Goal: Task Accomplishment & Management: Complete application form

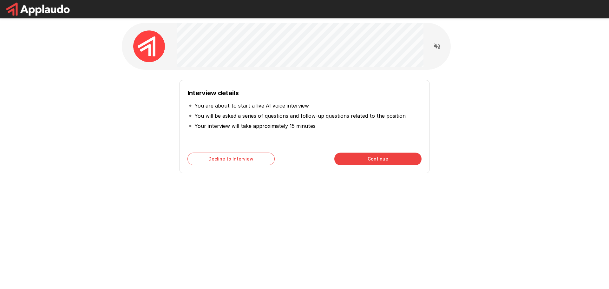
click at [350, 157] on button "Continue" at bounding box center [377, 159] width 87 height 13
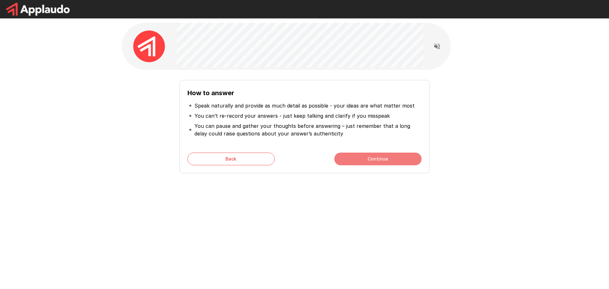
click at [381, 160] on button "Continue" at bounding box center [377, 159] width 87 height 13
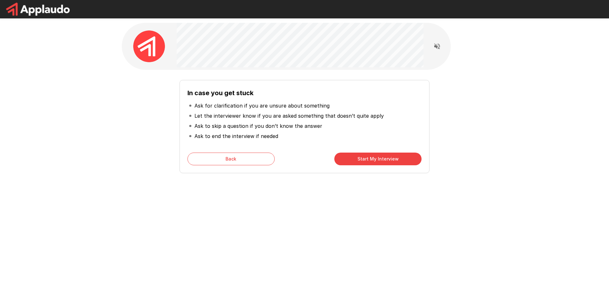
click at [381, 160] on button "Start My Interview" at bounding box center [377, 159] width 87 height 13
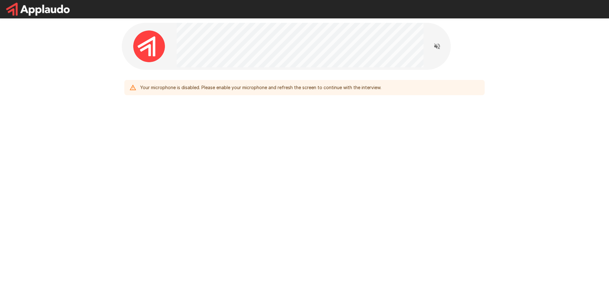
click at [345, 88] on div "Your microphone is disabled. Please enable your microphone and refresh the scre…" at bounding box center [260, 87] width 241 height 11
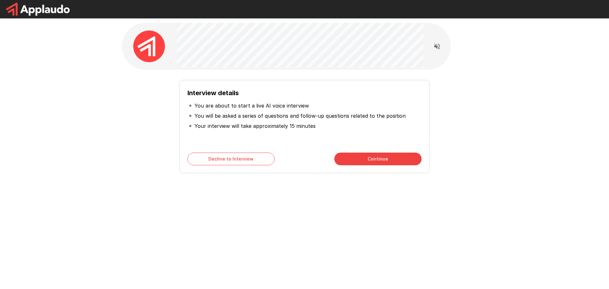
click at [114, 159] on div "Interview details You are about to start a live AI voice interview You will be …" at bounding box center [304, 113] width 609 height 226
click at [384, 160] on button "Continue" at bounding box center [377, 159] width 87 height 13
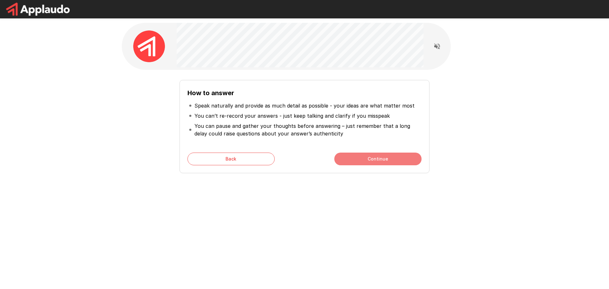
click at [384, 160] on button "Continue" at bounding box center [377, 159] width 87 height 13
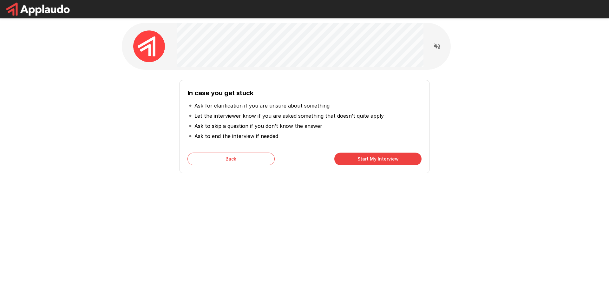
click at [384, 160] on button "Start My Interview" at bounding box center [377, 159] width 87 height 13
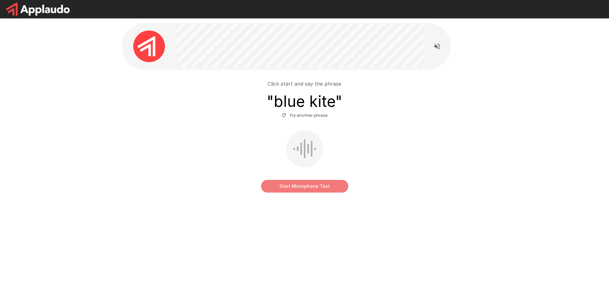
click at [306, 187] on button "Start Microphone Test" at bounding box center [304, 186] width 87 height 13
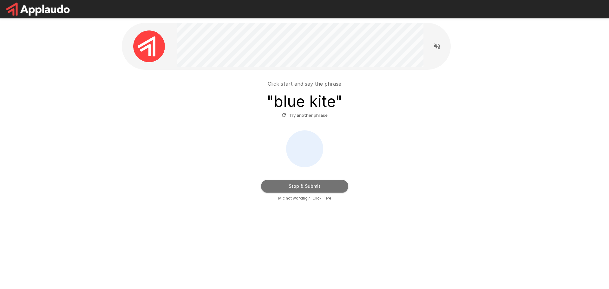
click at [306, 187] on button "Stop & Submit" at bounding box center [304, 186] width 87 height 13
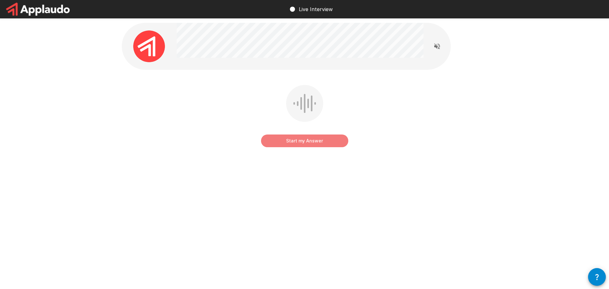
click at [306, 141] on button "Start my Answer" at bounding box center [304, 140] width 87 height 13
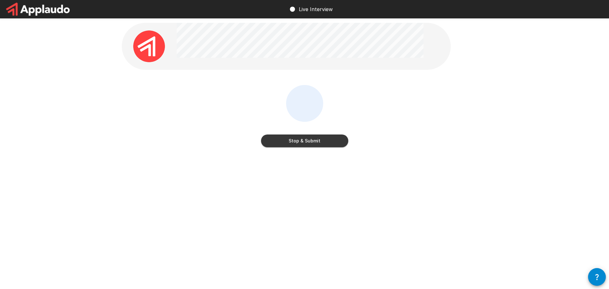
click at [307, 141] on button "Stop & Submit" at bounding box center [304, 140] width 87 height 13
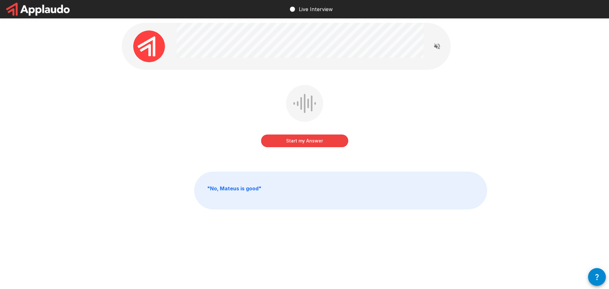
click at [305, 144] on button "Start my Answer" at bounding box center [304, 140] width 87 height 13
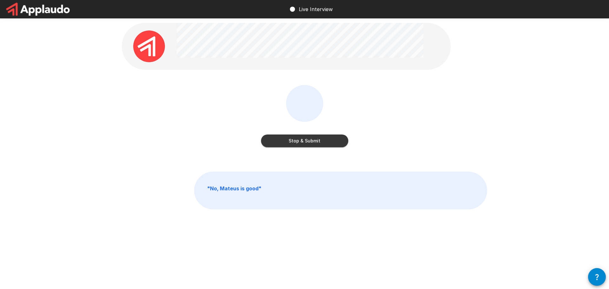
click at [305, 144] on button "Stop & Submit" at bounding box center [304, 140] width 87 height 13
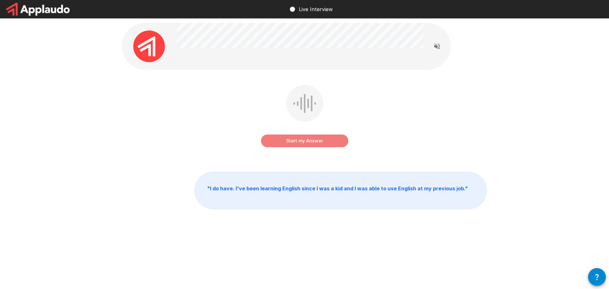
click at [309, 138] on button "Start my Answer" at bounding box center [304, 140] width 87 height 13
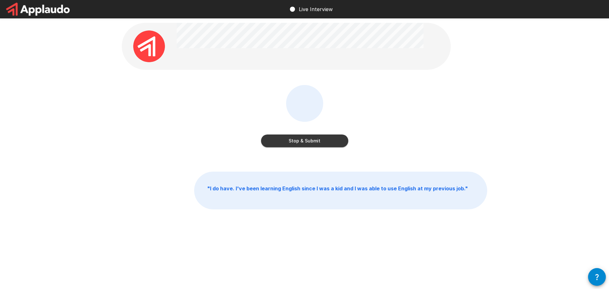
click at [308, 138] on button "Stop & Submit" at bounding box center [304, 140] width 87 height 13
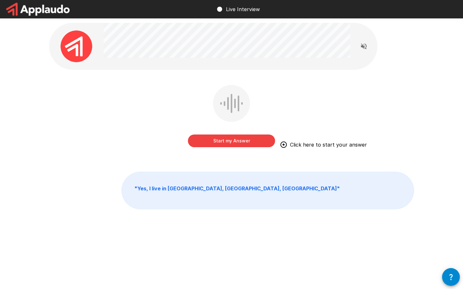
click at [252, 145] on button "Start my Answer" at bounding box center [231, 140] width 87 height 13
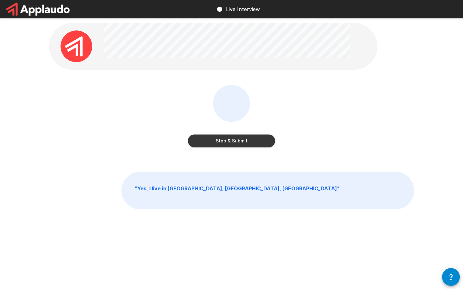
click at [245, 141] on button "Stop & Submit" at bounding box center [231, 140] width 87 height 13
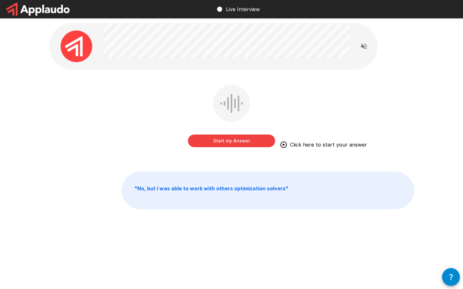
drag, startPoint x: 231, startPoint y: 59, endPoint x: 429, endPoint y: 49, distance: 198.2
drag, startPoint x: 429, startPoint y: 49, endPoint x: 400, endPoint y: 72, distance: 36.9
click at [410, 92] on div "Start my Answer Click here to start your answer" at bounding box center [231, 120] width 365 height 71
drag, startPoint x: 390, startPoint y: 58, endPoint x: 446, endPoint y: 36, distance: 60.1
click at [242, 139] on button "Start my Answer" at bounding box center [231, 140] width 87 height 13
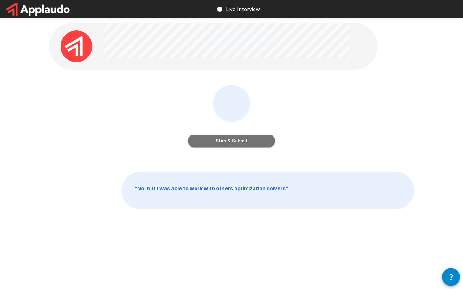
click at [237, 144] on button "Stop & Submit" at bounding box center [231, 140] width 87 height 13
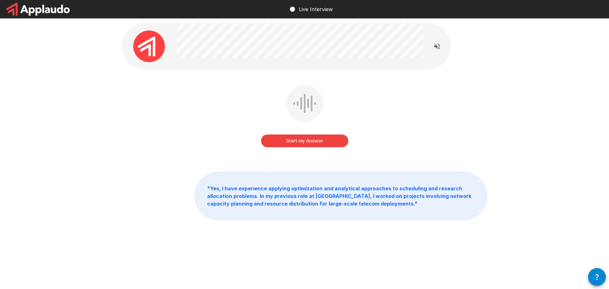
drag, startPoint x: 429, startPoint y: 47, endPoint x: 431, endPoint y: 98, distance: 50.8
click at [431, 98] on div "Start my Answer" at bounding box center [304, 120] width 365 height 71
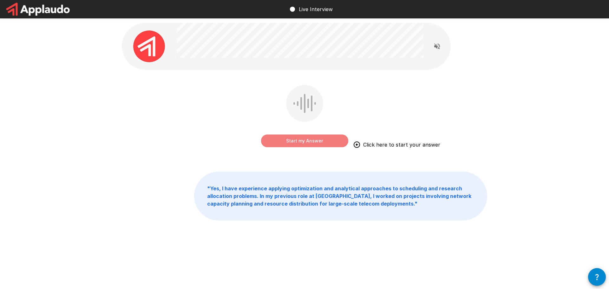
click at [292, 145] on button "Start my Answer" at bounding box center [304, 140] width 87 height 13
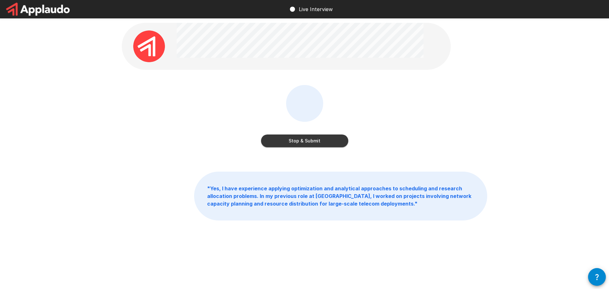
click at [285, 139] on button "Stop & Submit" at bounding box center [304, 140] width 87 height 13
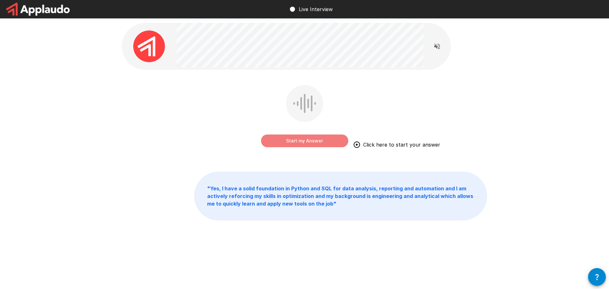
click at [299, 139] on button "Start my Answer" at bounding box center [304, 140] width 87 height 13
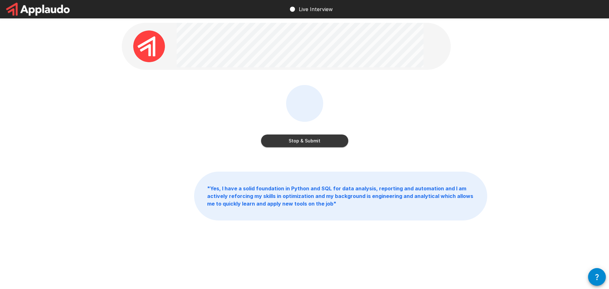
click at [318, 140] on button "Stop & Submit" at bounding box center [304, 140] width 87 height 13
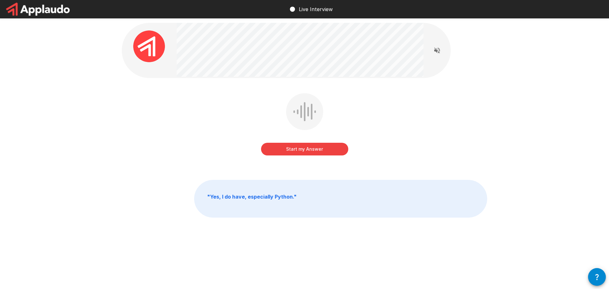
drag, startPoint x: 304, startPoint y: 78, endPoint x: 458, endPoint y: 88, distance: 154.4
click at [458, 88] on div "Start my Answer " Yes, I do have, especially Python. "" at bounding box center [304, 134] width 381 height 268
click at [310, 152] on button "Start my Answer" at bounding box center [304, 149] width 87 height 13
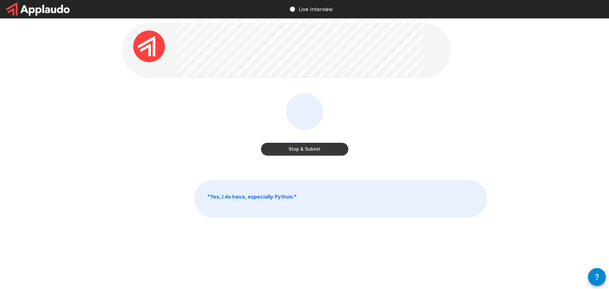
click at [310, 152] on button "Stop & Submit" at bounding box center [304, 149] width 87 height 13
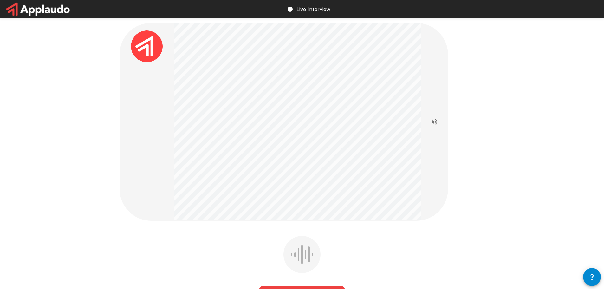
drag, startPoint x: 174, startPoint y: 137, endPoint x: 529, endPoint y: 140, distance: 355.9
click at [564, 142] on div "Start my Answer Click here to start your answer " Yes, I would like to add that…" at bounding box center [302, 230] width 604 height 460
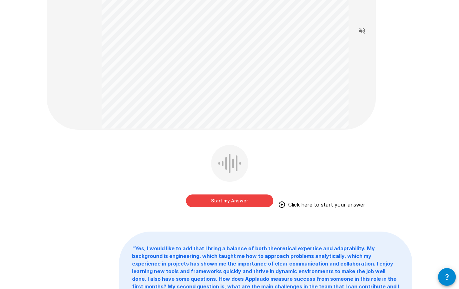
scroll to position [95, 0]
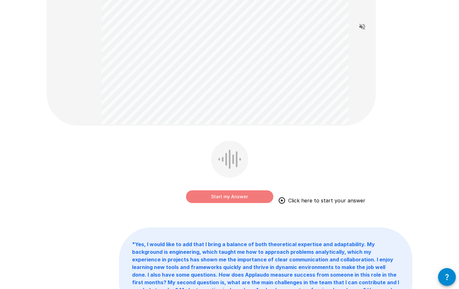
click at [248, 195] on button "Start my Answer" at bounding box center [229, 196] width 87 height 13
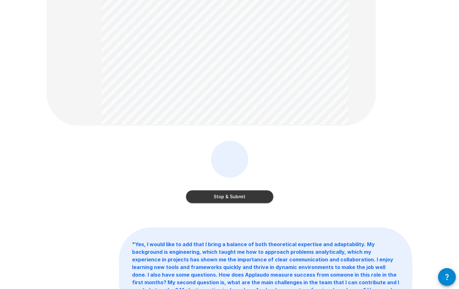
click at [248, 195] on button "Stop & Submit" at bounding box center [229, 196] width 87 height 13
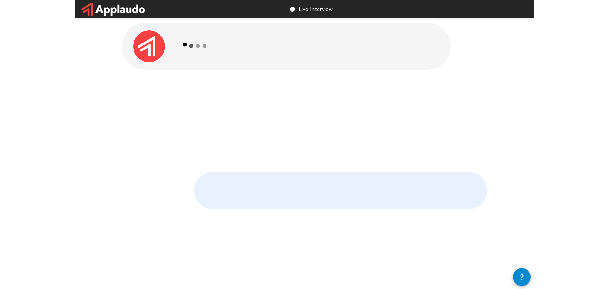
scroll to position [0, 0]
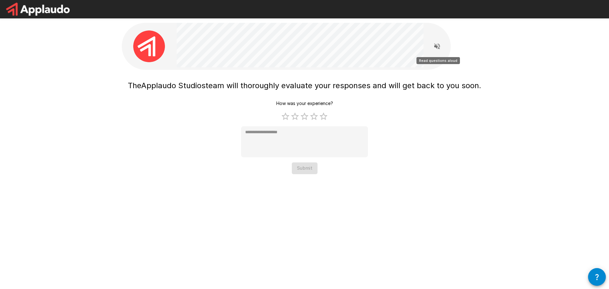
click at [434, 48] on icon "Read questions aloud" at bounding box center [437, 47] width 8 height 8
click at [434, 48] on icon "Stop reading questions aloud" at bounding box center [437, 47] width 8 height 8
click at [324, 119] on label "5 Stars" at bounding box center [324, 117] width 10 height 10
type textarea "*"
click at [307, 175] on div "The Applaudo Studios team will thoroughly evaluate your responses and will get …" at bounding box center [304, 100] width 381 height 200
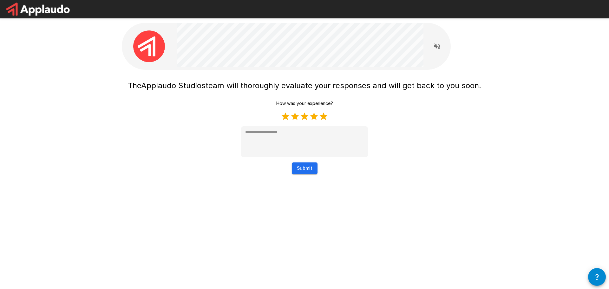
click at [307, 174] on button "Submit" at bounding box center [305, 168] width 26 height 12
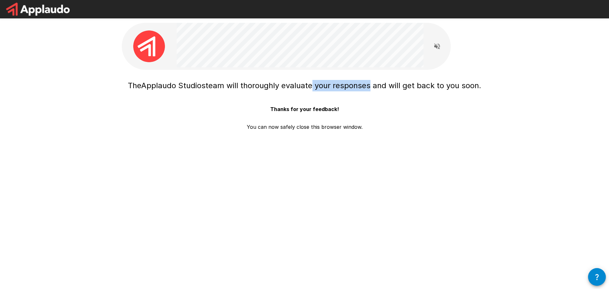
drag, startPoint x: 312, startPoint y: 88, endPoint x: 370, endPoint y: 87, distance: 57.8
click at [370, 87] on span "team will thoroughly evaluate your responses and will get back to you soon." at bounding box center [344, 85] width 276 height 9
